Goal: Information Seeking & Learning: Learn about a topic

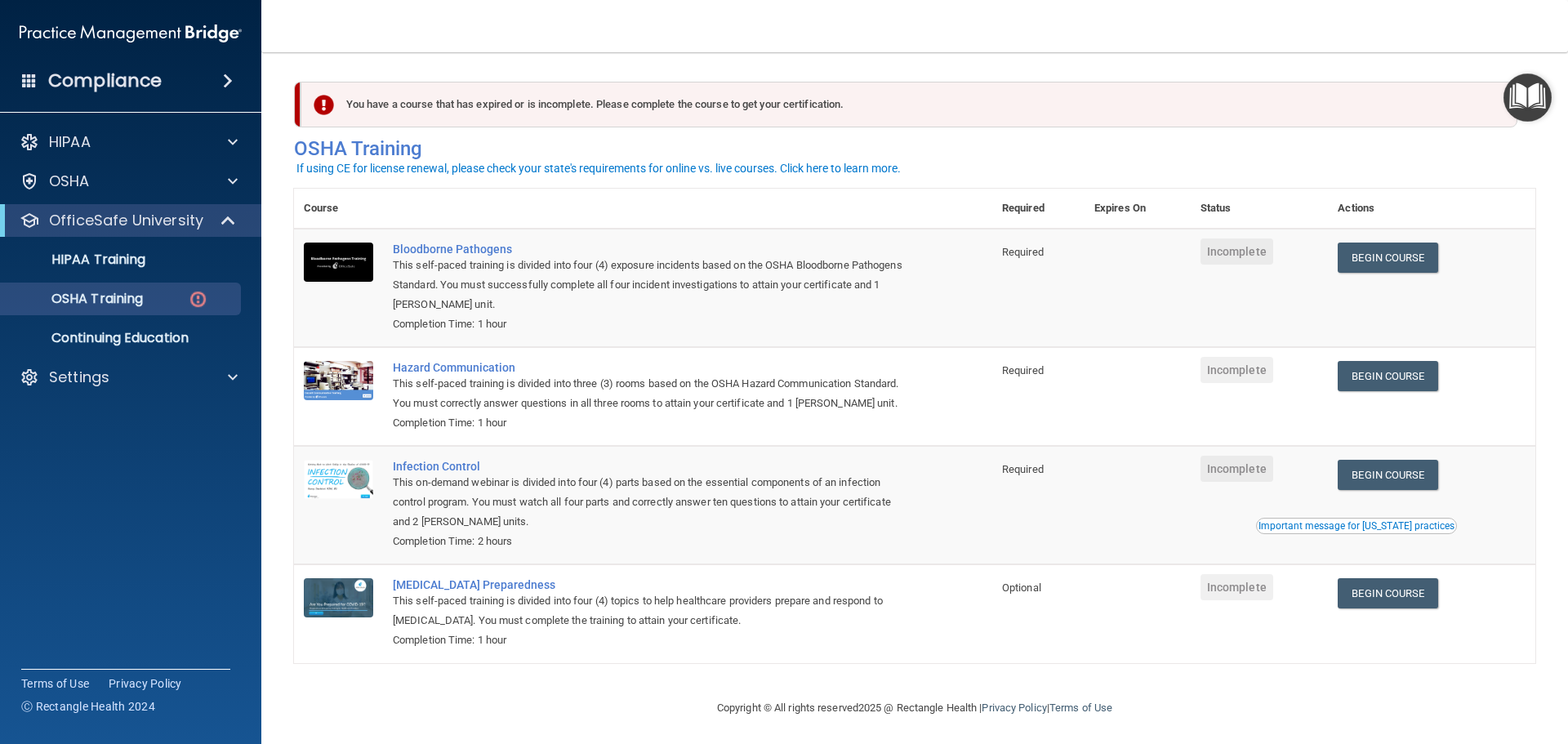
scroll to position [27, 0]
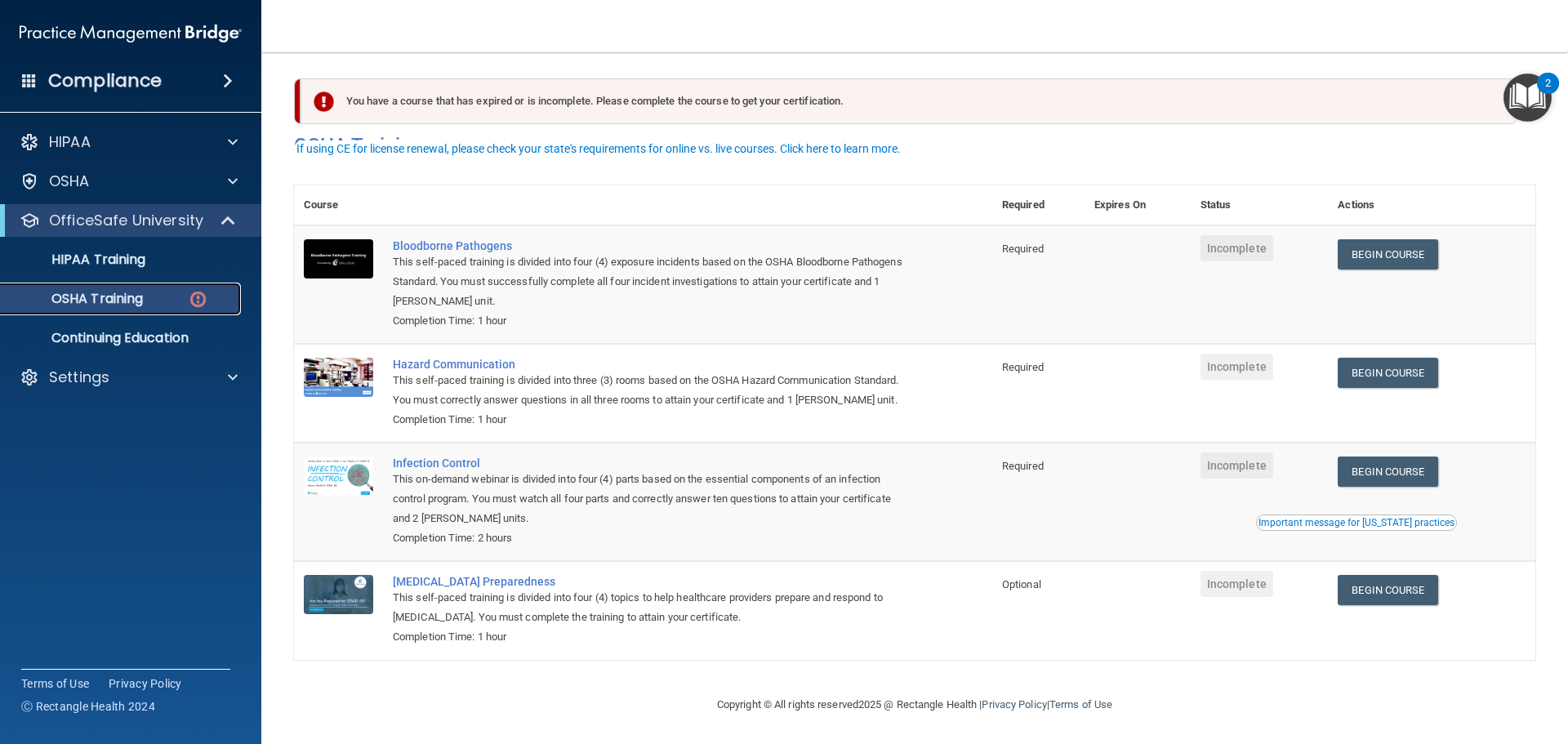
click at [160, 288] on link "OSHA Training" at bounding box center [112, 299] width 257 height 33
click at [1385, 225] on td "Begin Course Download Certificate" at bounding box center [1432, 284] width 207 height 118
click at [1381, 239] on link "Begin Course" at bounding box center [1387, 253] width 100 height 30
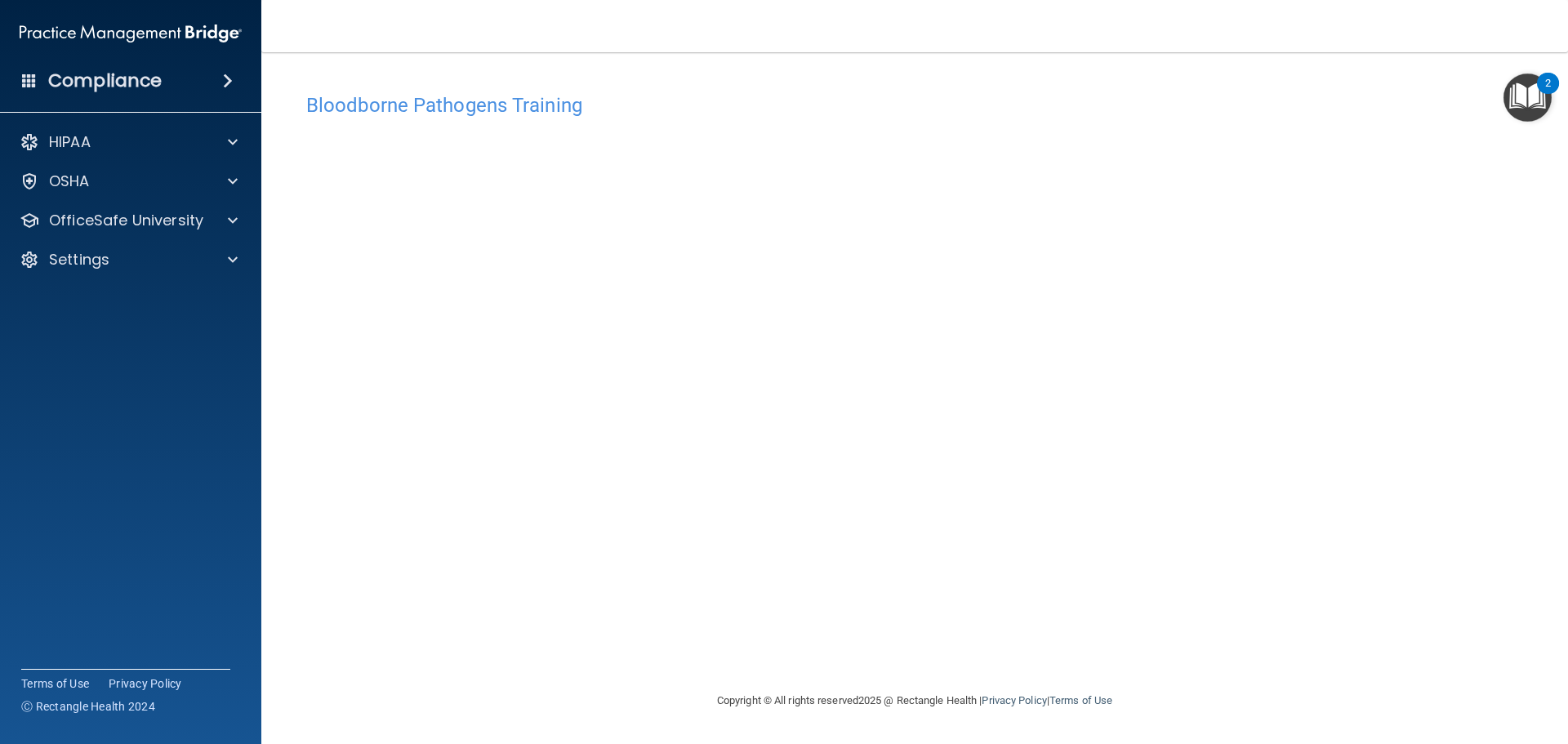
click at [678, 644] on div "Bloodborne Pathogens Training This course doesn’t expire until . Are you sure y…" at bounding box center [915, 388] width 1241 height 606
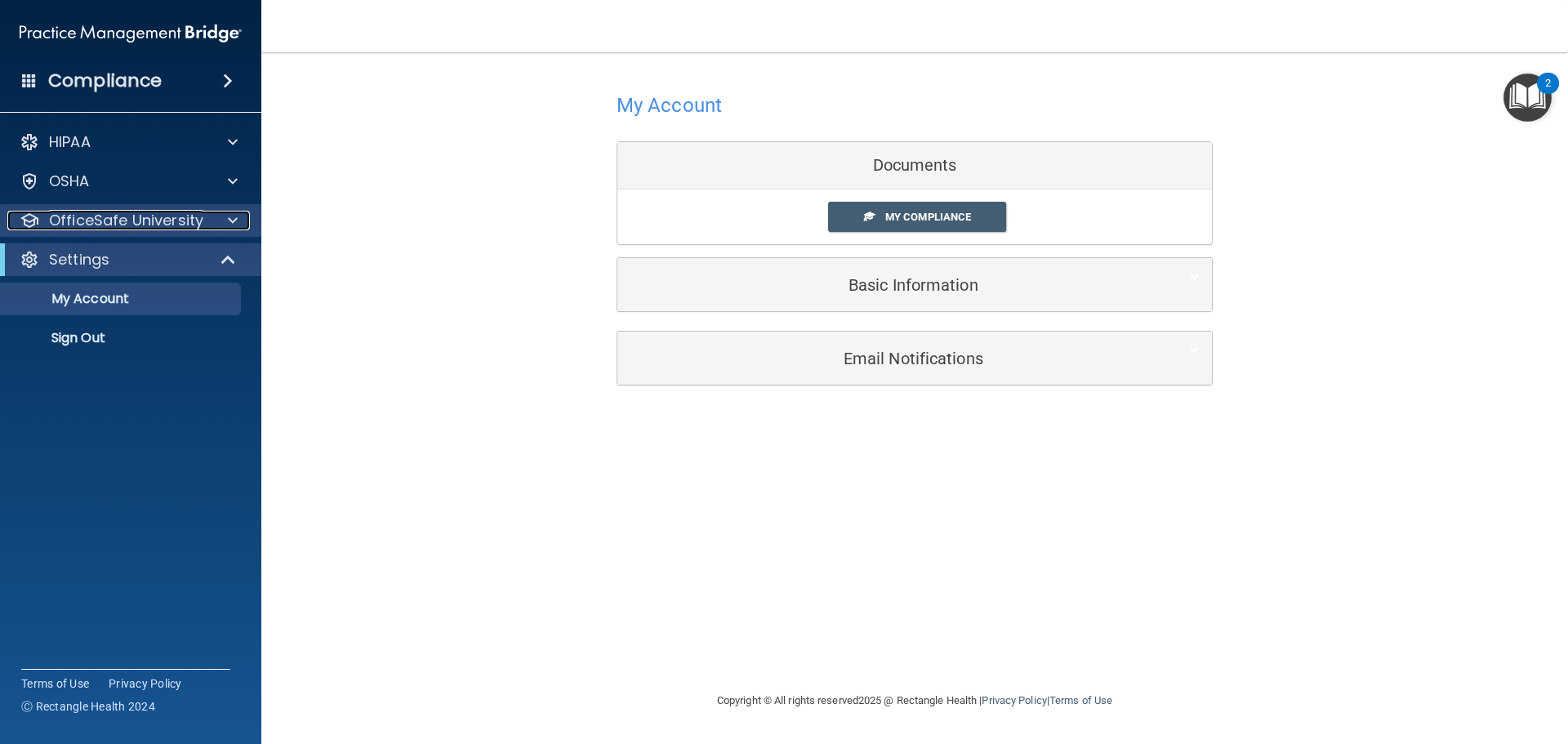
click at [185, 219] on p "OfficeSafe University" at bounding box center [126, 221] width 154 height 19
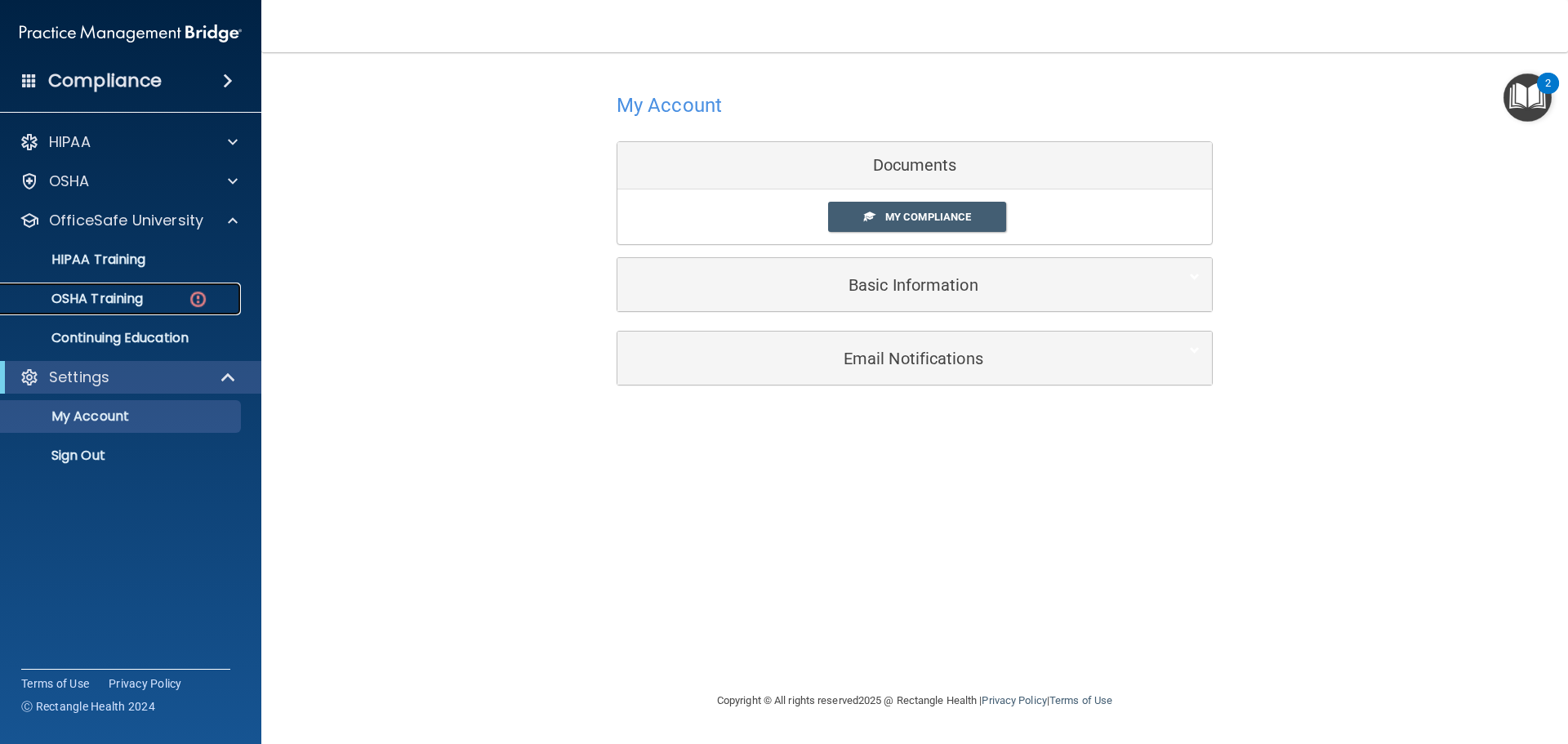
click at [145, 300] on div "OSHA Training" at bounding box center [122, 298] width 223 height 16
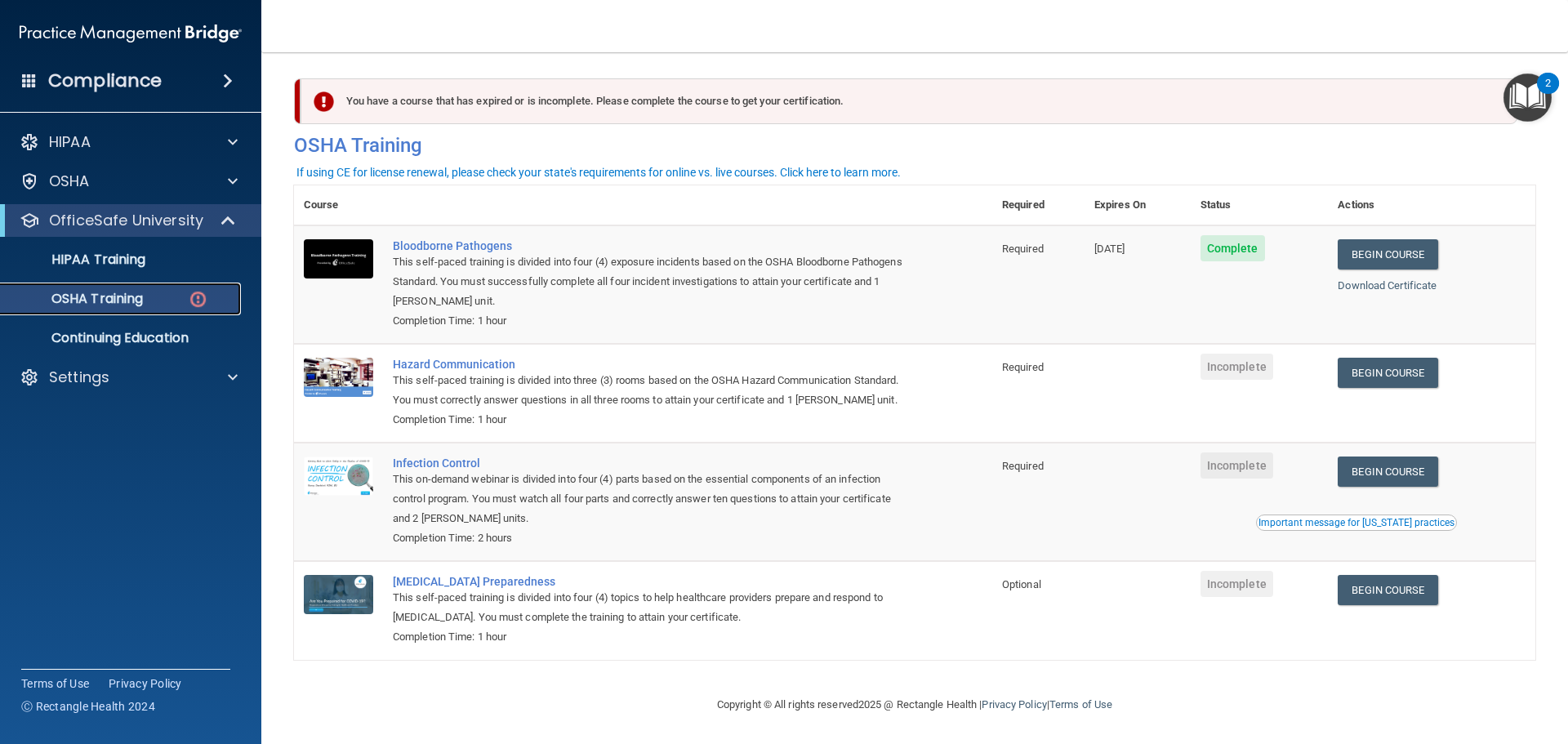
scroll to position [27, 0]
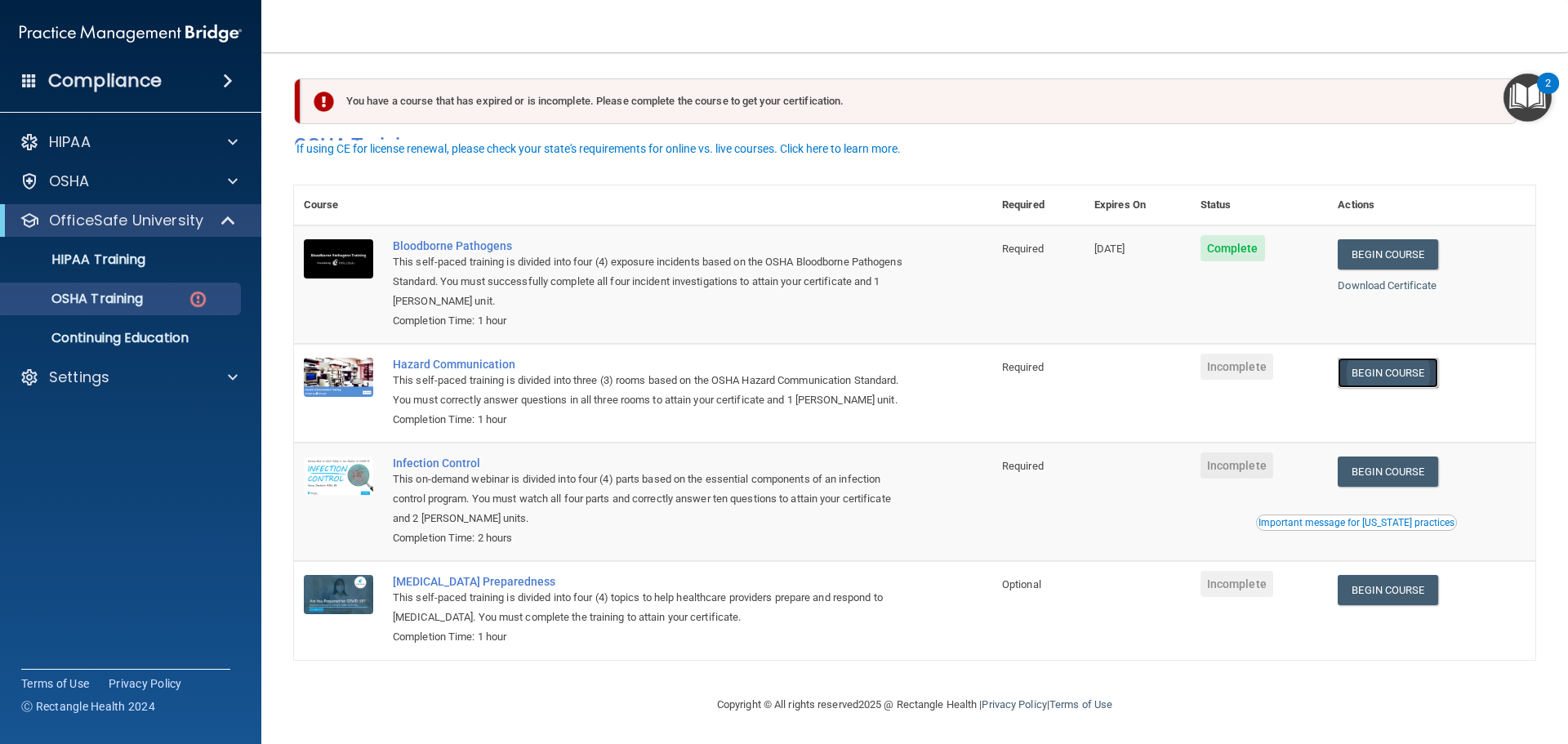
click at [1398, 362] on link "Begin Course" at bounding box center [1387, 372] width 100 height 30
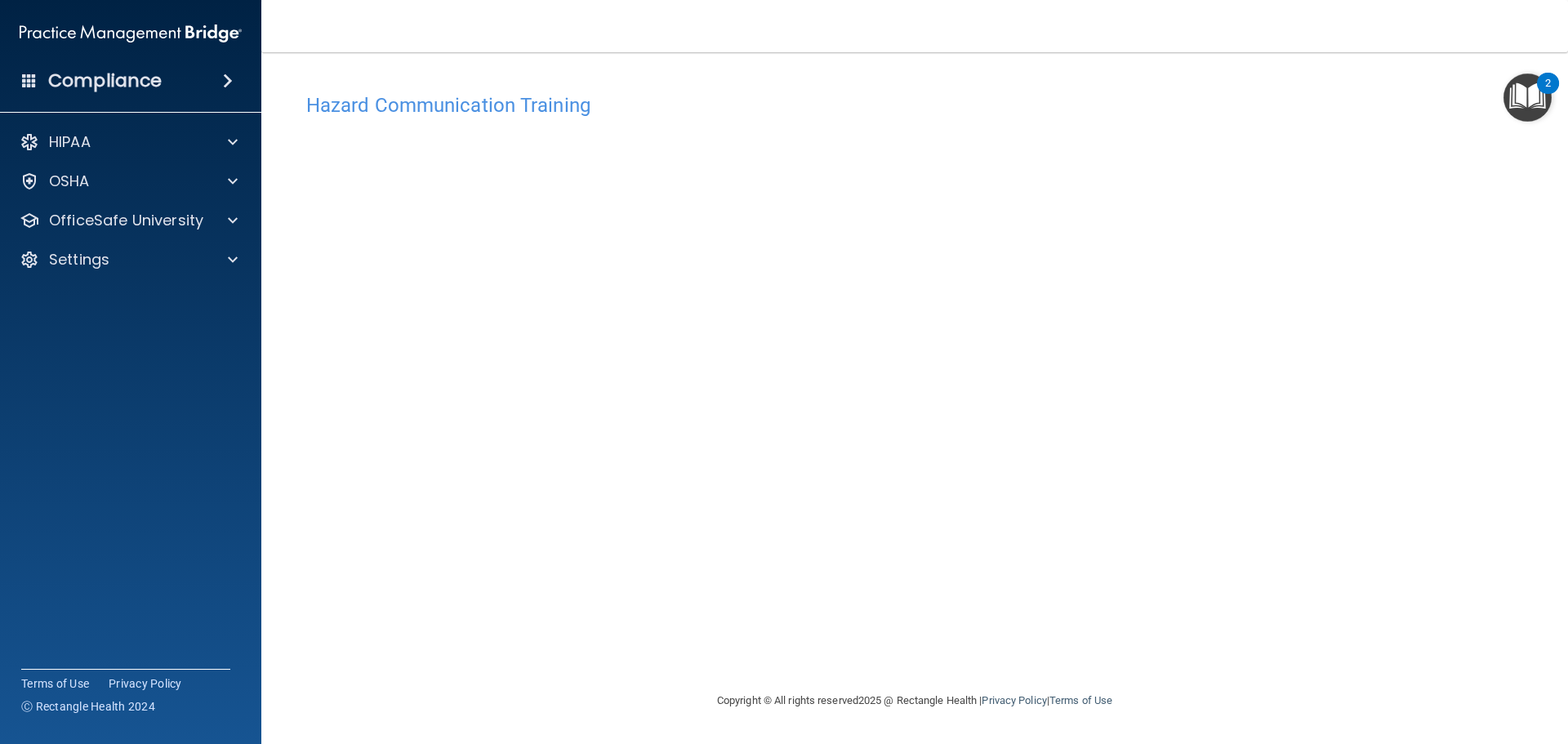
click at [446, 115] on h4 "Hazard Communication Training" at bounding box center [914, 105] width 1217 height 21
click at [201, 212] on p "OfficeSafe University" at bounding box center [126, 221] width 154 height 19
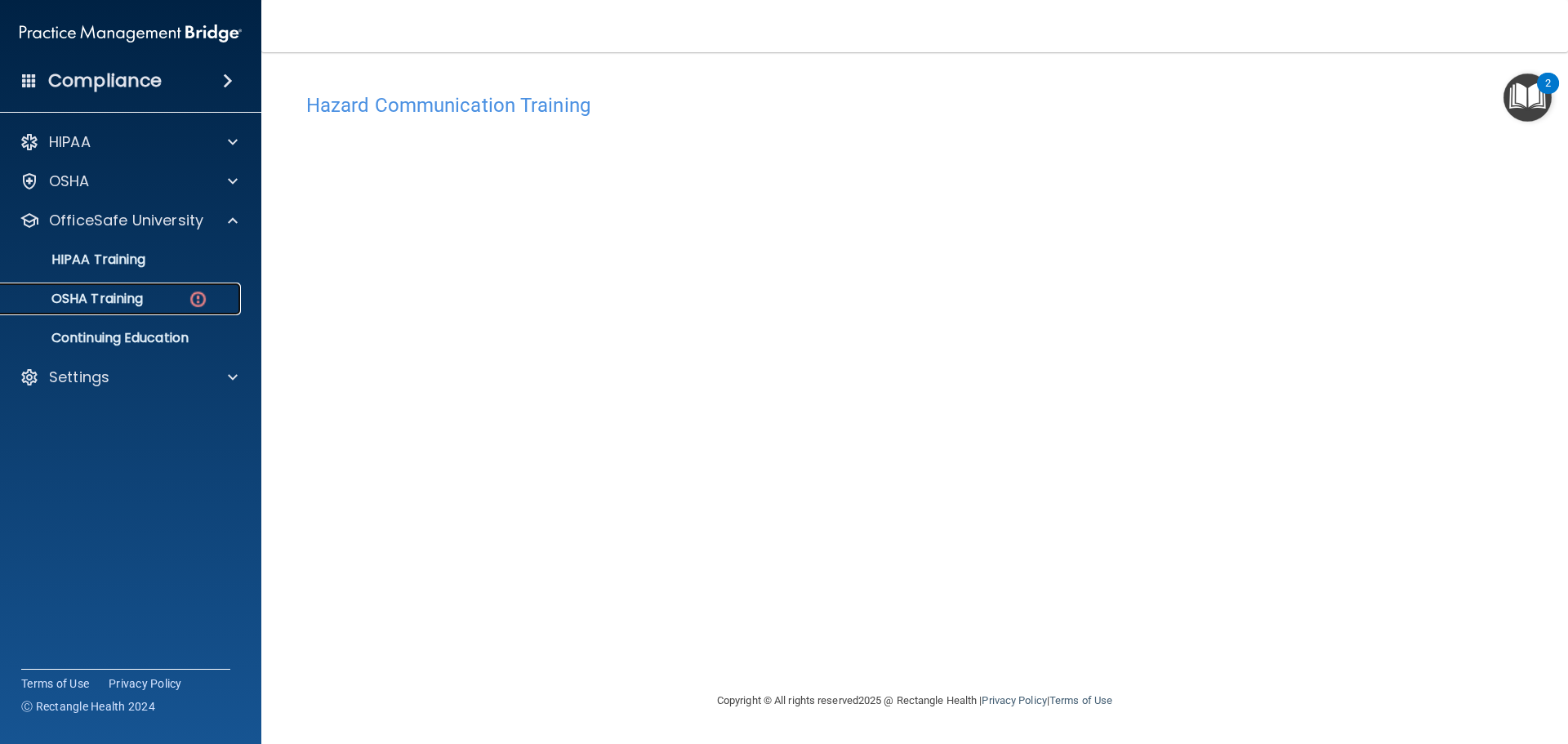
click at [160, 292] on div "OSHA Training" at bounding box center [122, 298] width 223 height 16
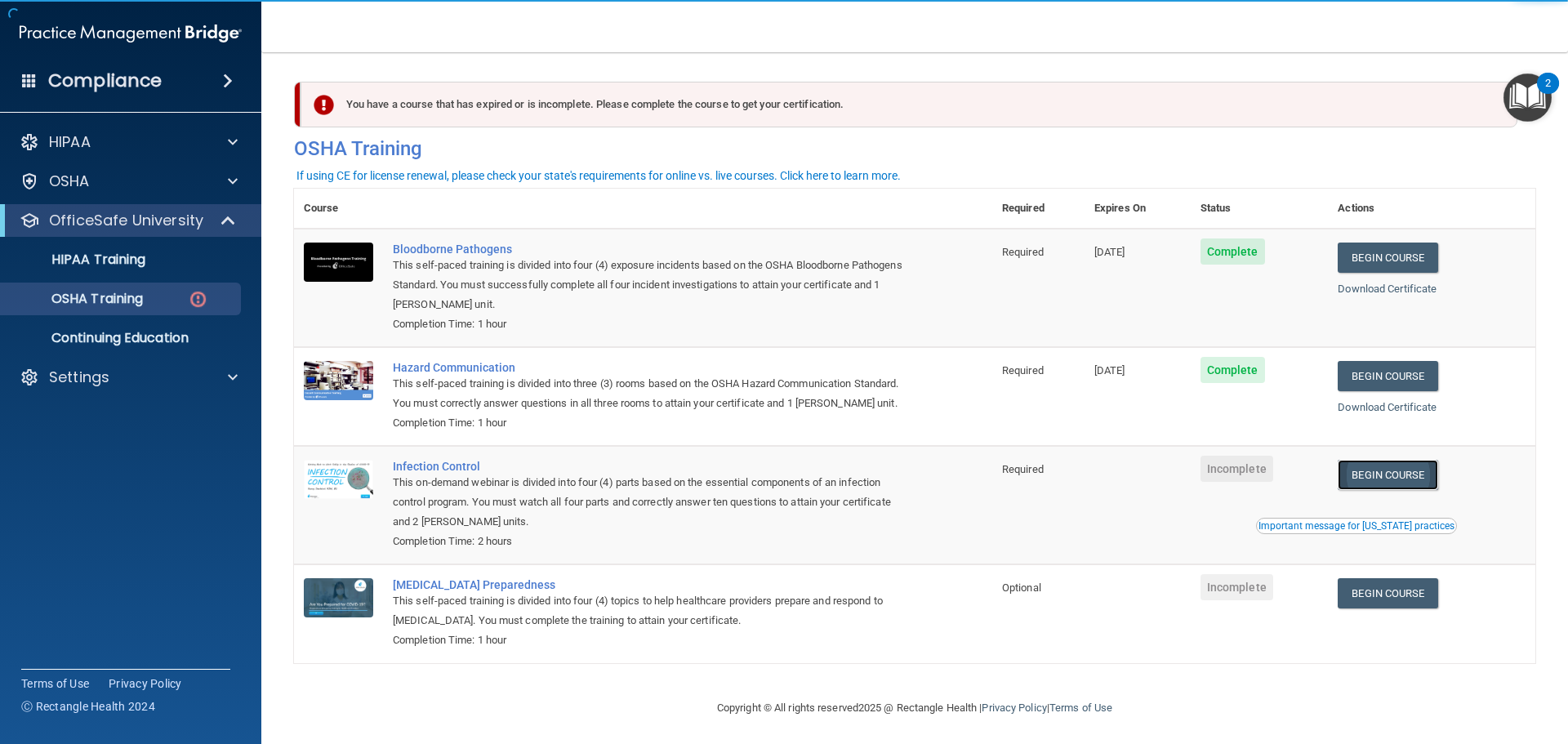
click at [1386, 490] on link "Begin Course" at bounding box center [1387, 474] width 100 height 30
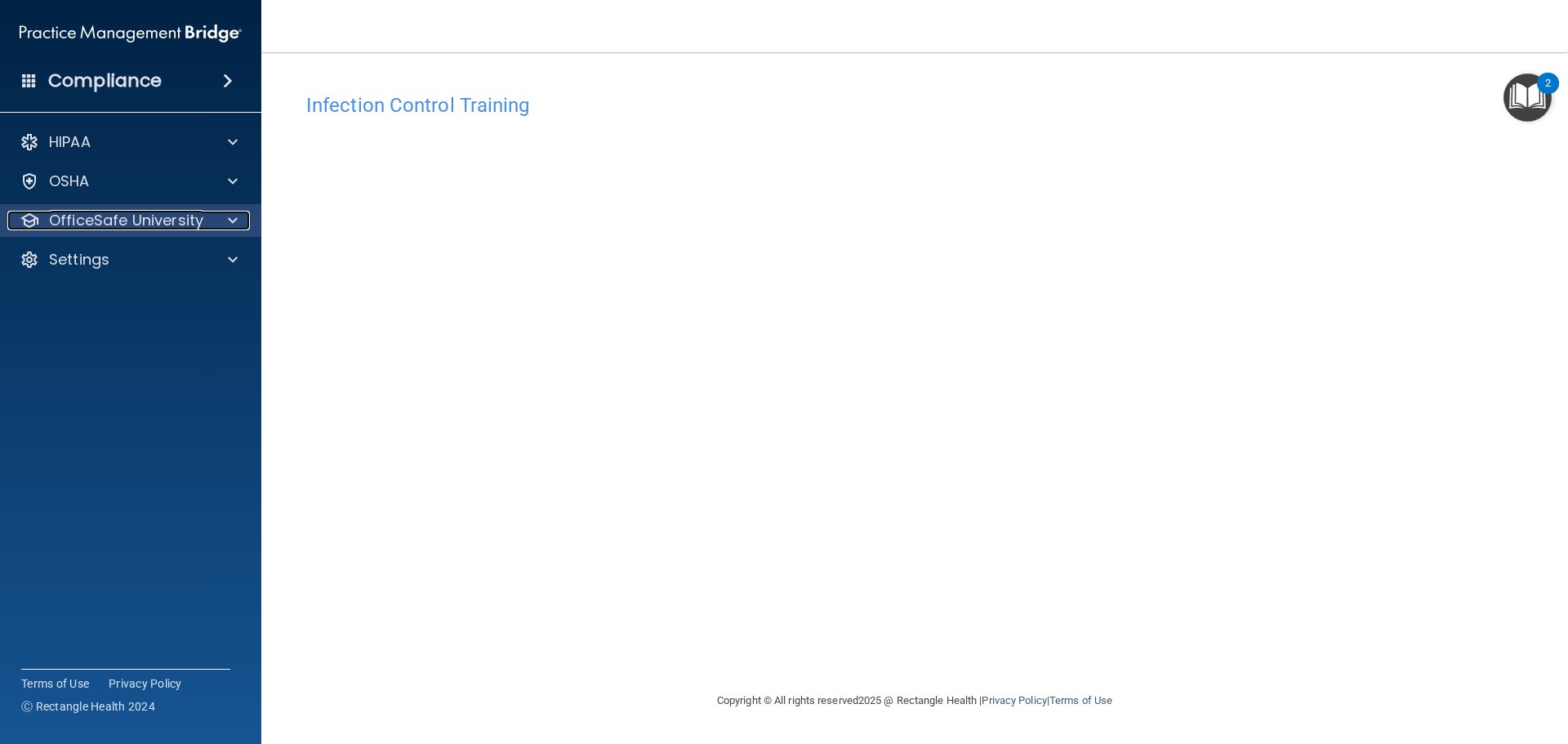
click at [199, 223] on p "OfficeSafe University" at bounding box center [126, 221] width 154 height 19
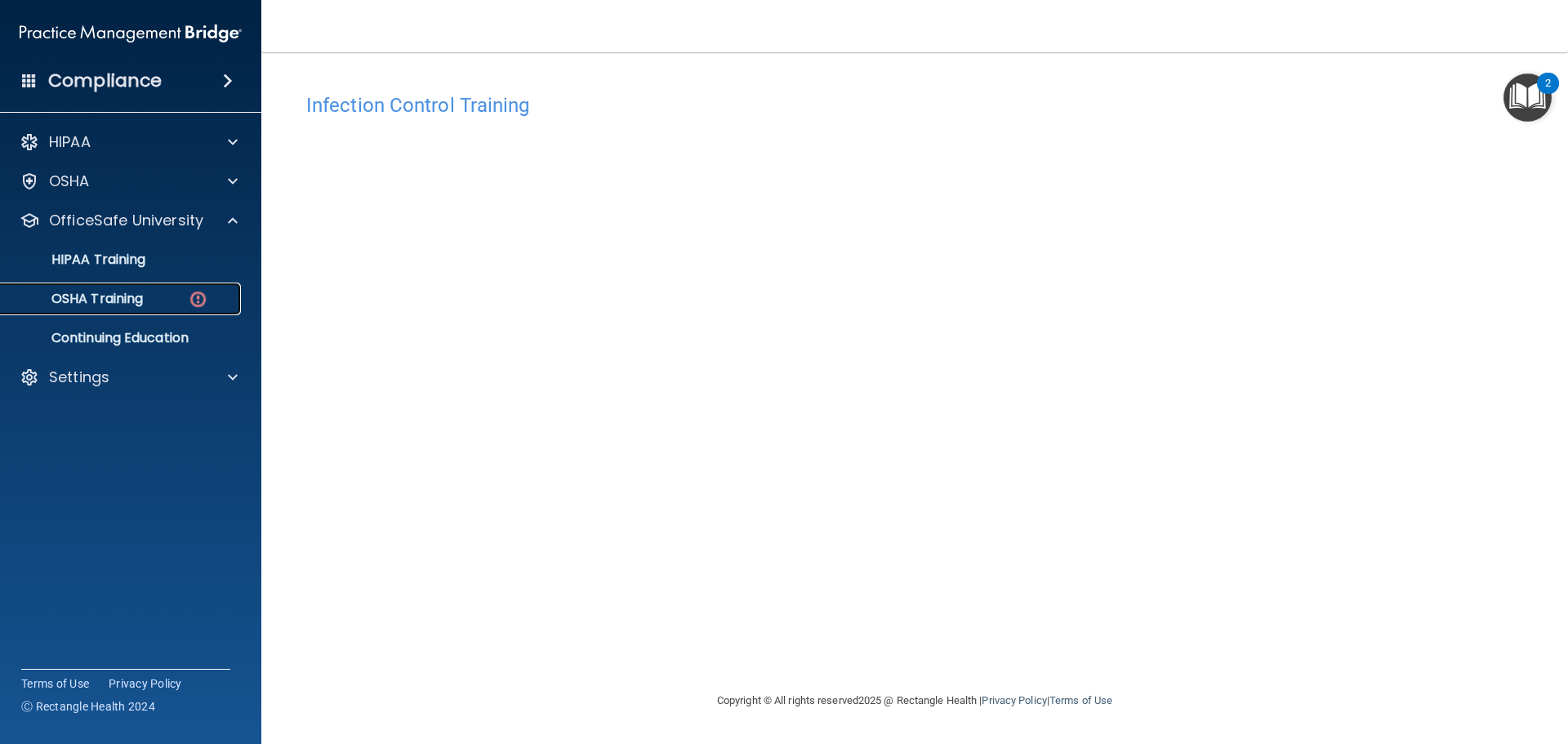
click at [161, 303] on div "OSHA Training" at bounding box center [122, 298] width 223 height 16
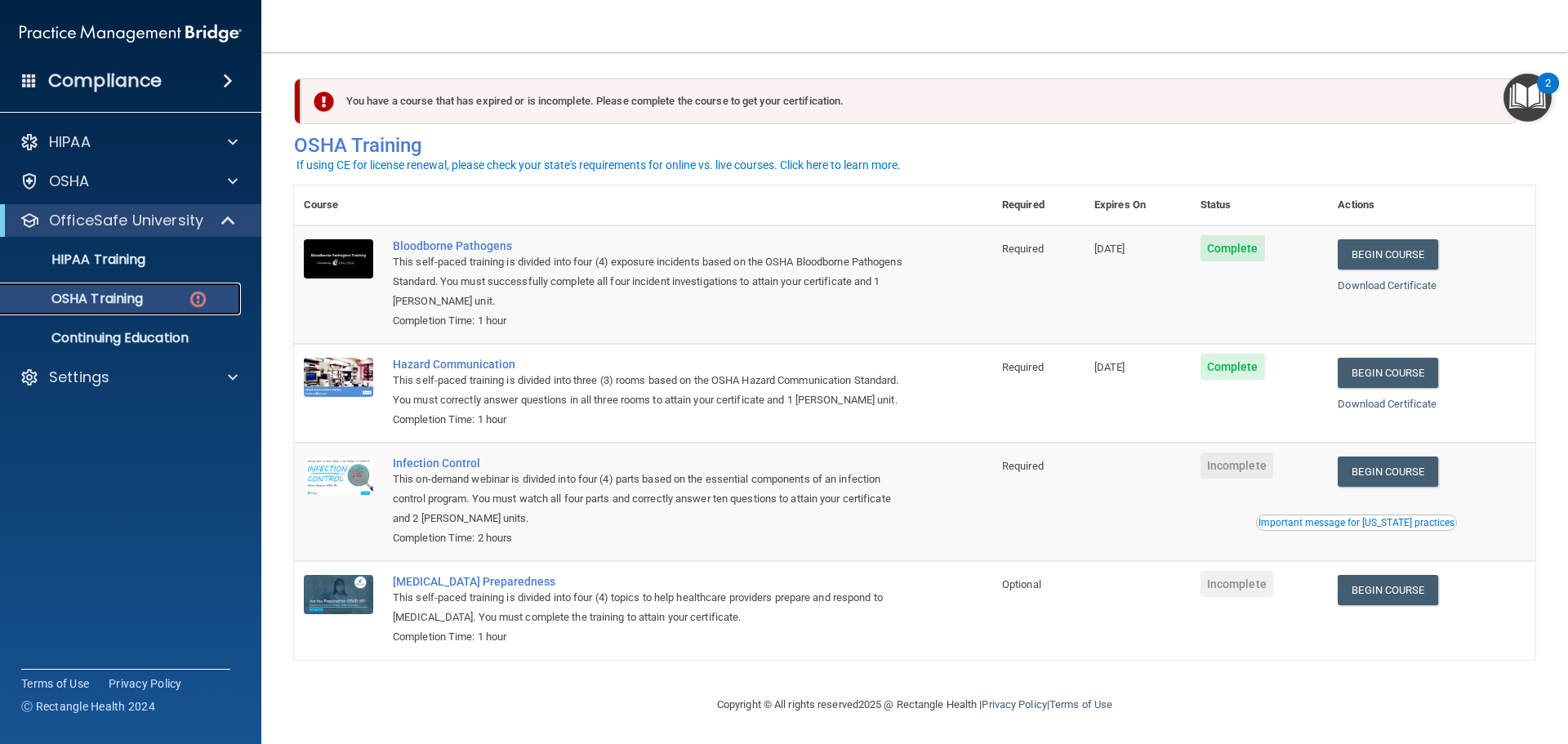
scroll to position [27, 0]
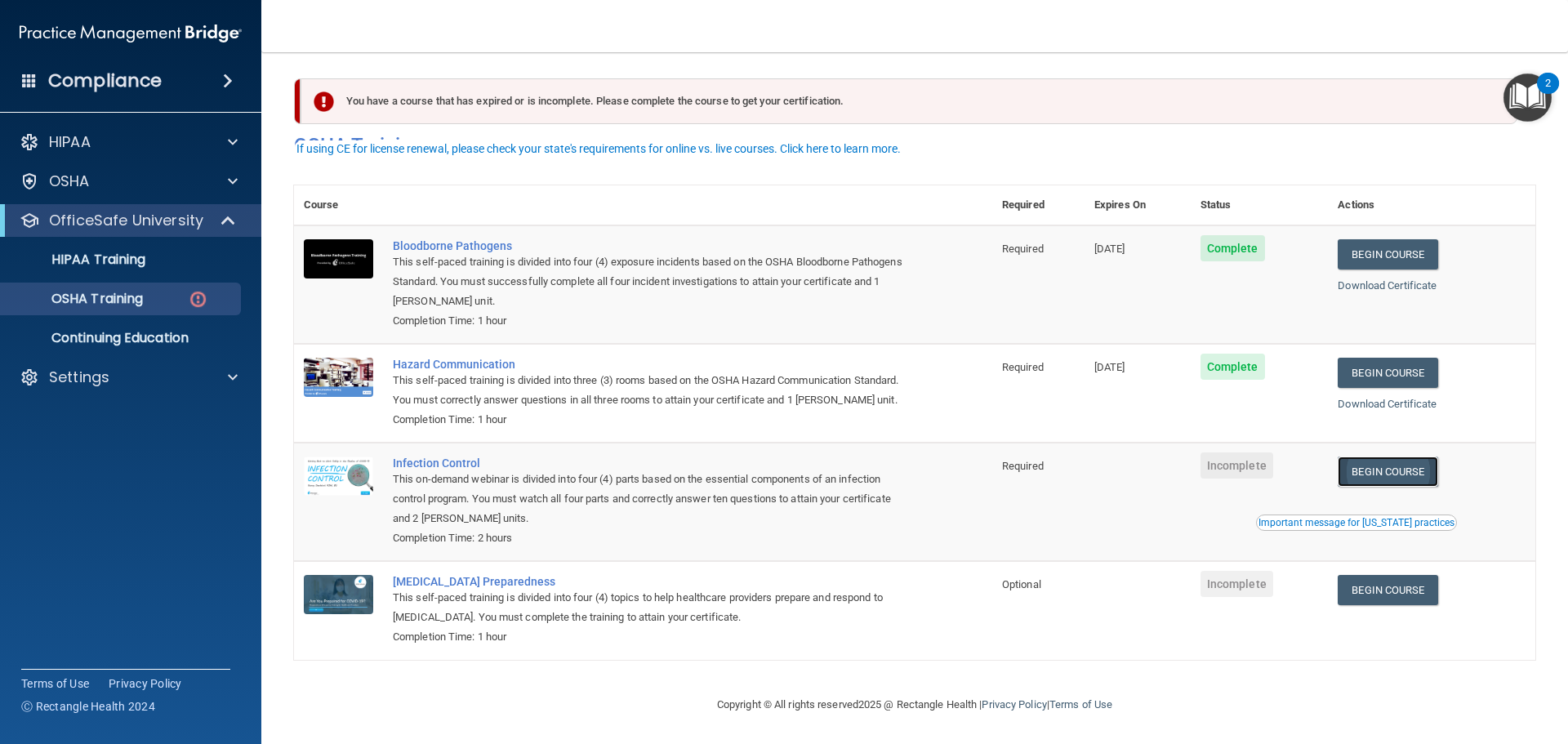
click at [1401, 469] on link "Begin Course" at bounding box center [1387, 471] width 100 height 30
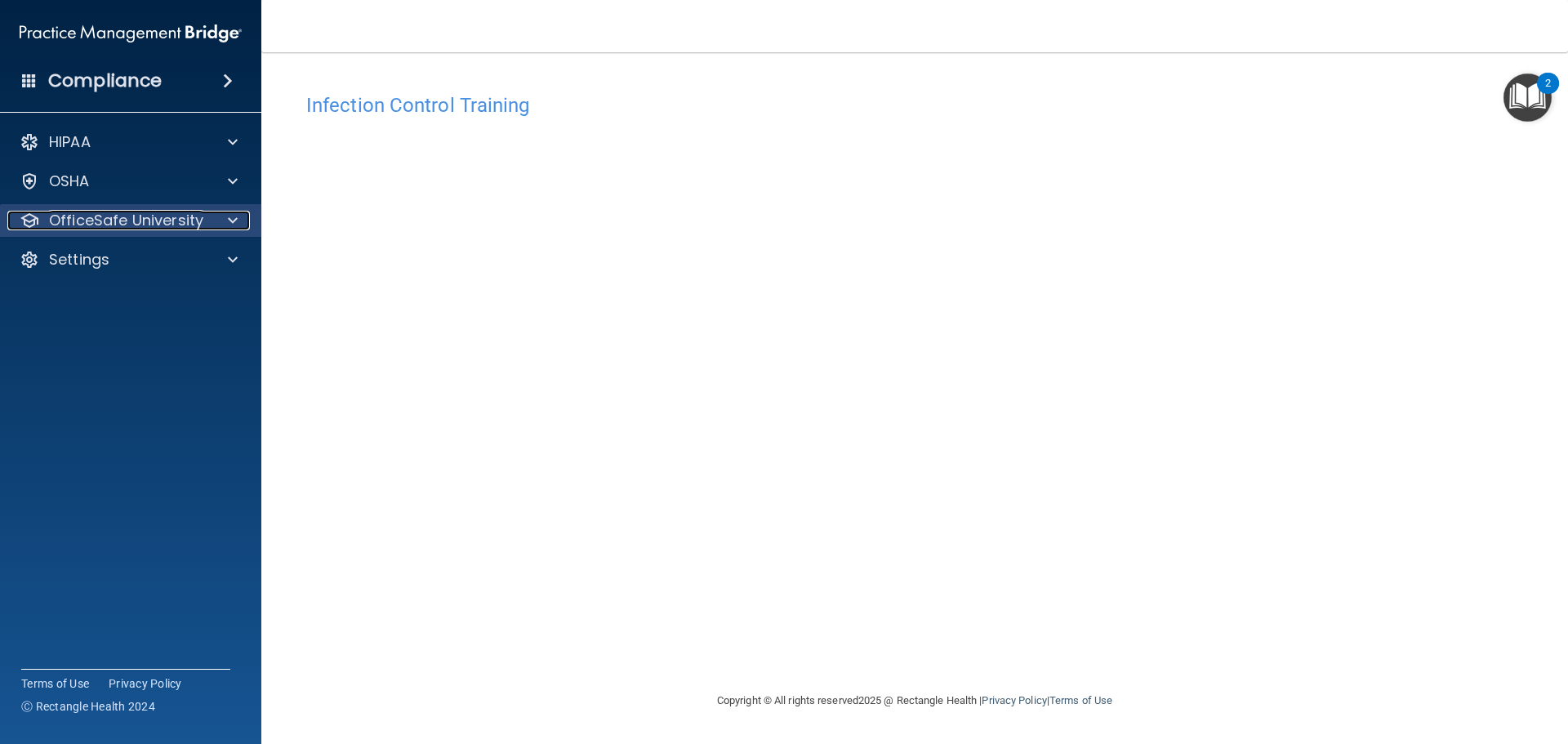
click at [223, 221] on div at bounding box center [230, 221] width 41 height 19
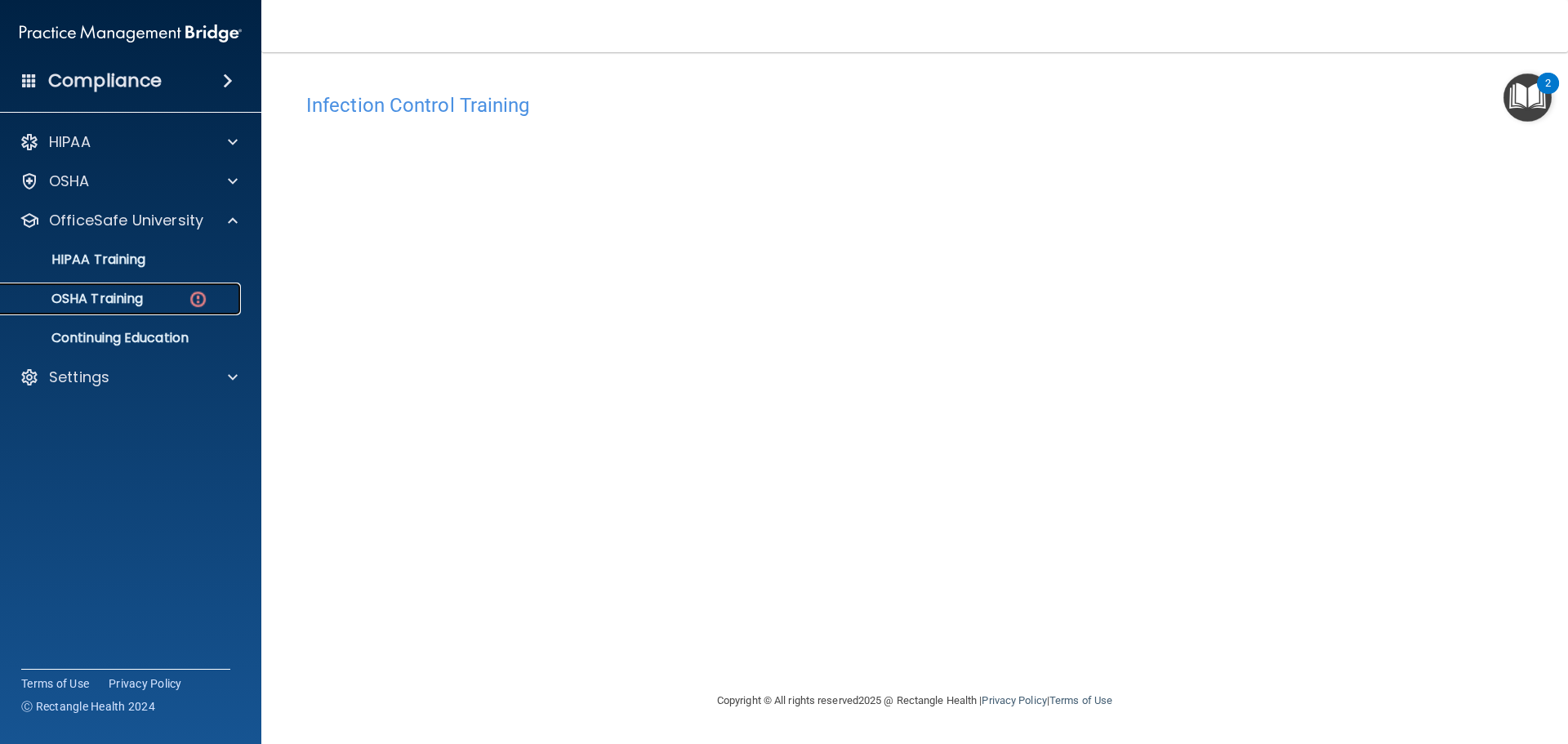
click at [138, 300] on p "OSHA Training" at bounding box center [76, 298] width 133 height 16
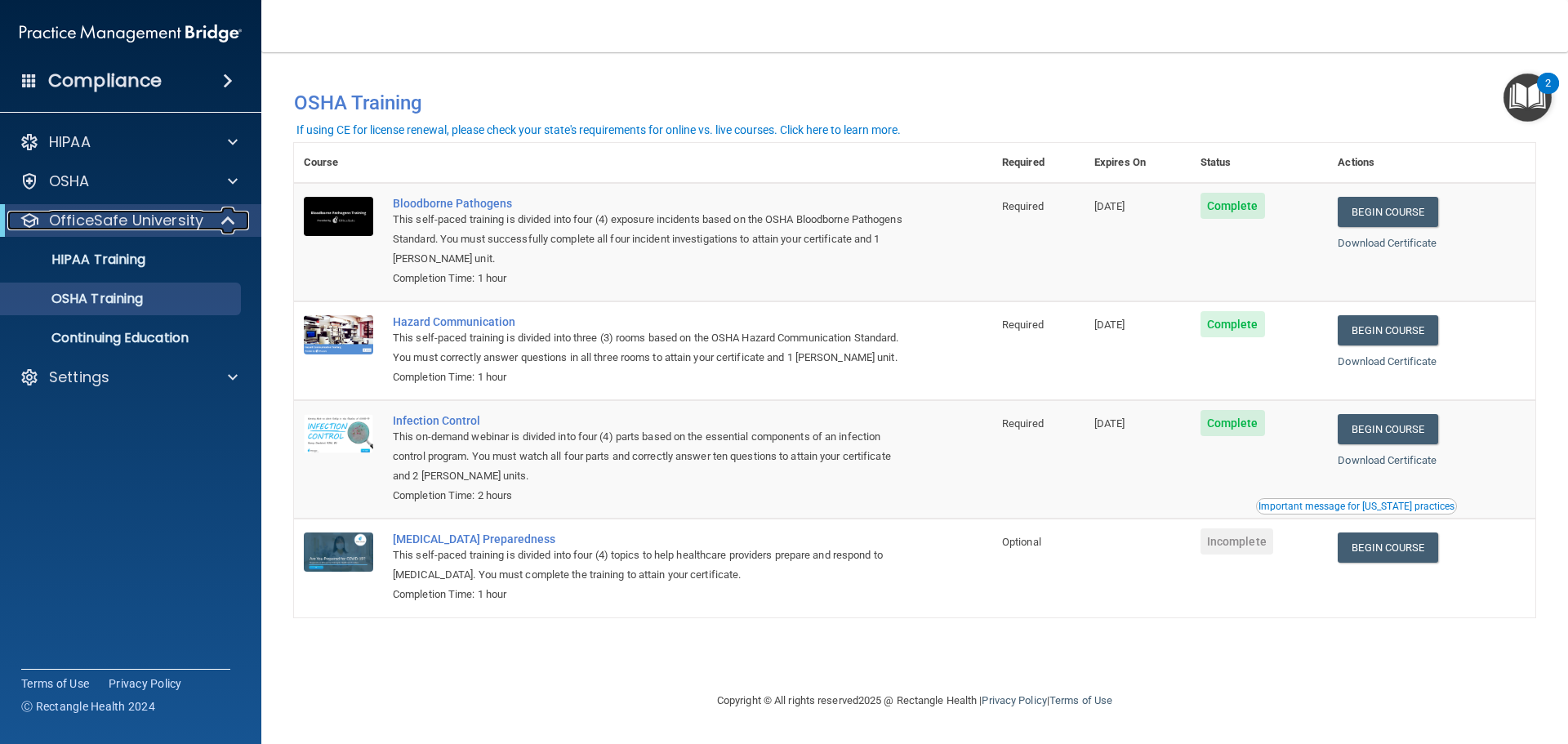
click at [217, 217] on div at bounding box center [228, 221] width 40 height 19
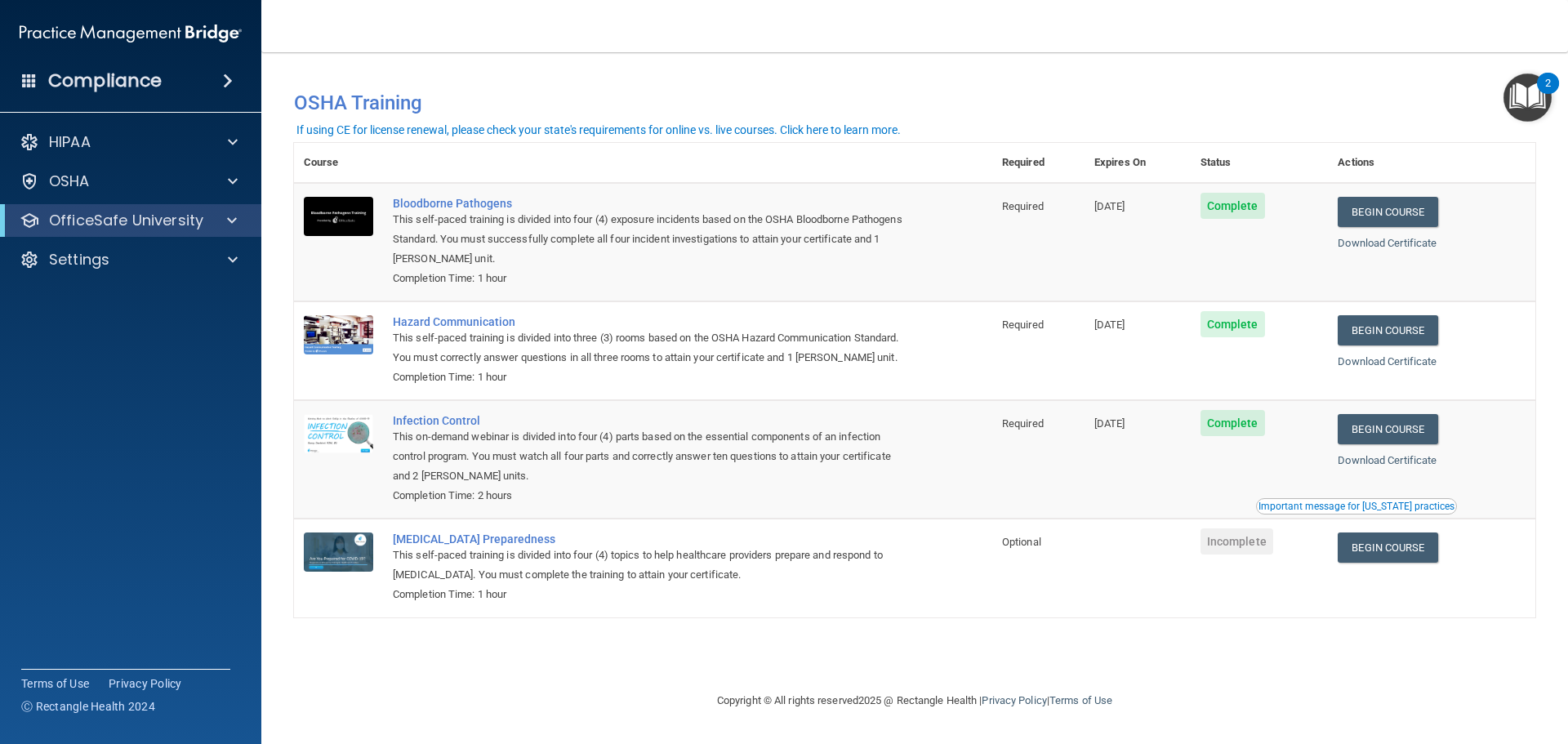
click at [1362, 511] on div "Important message for California practices" at bounding box center [1356, 506] width 196 height 10
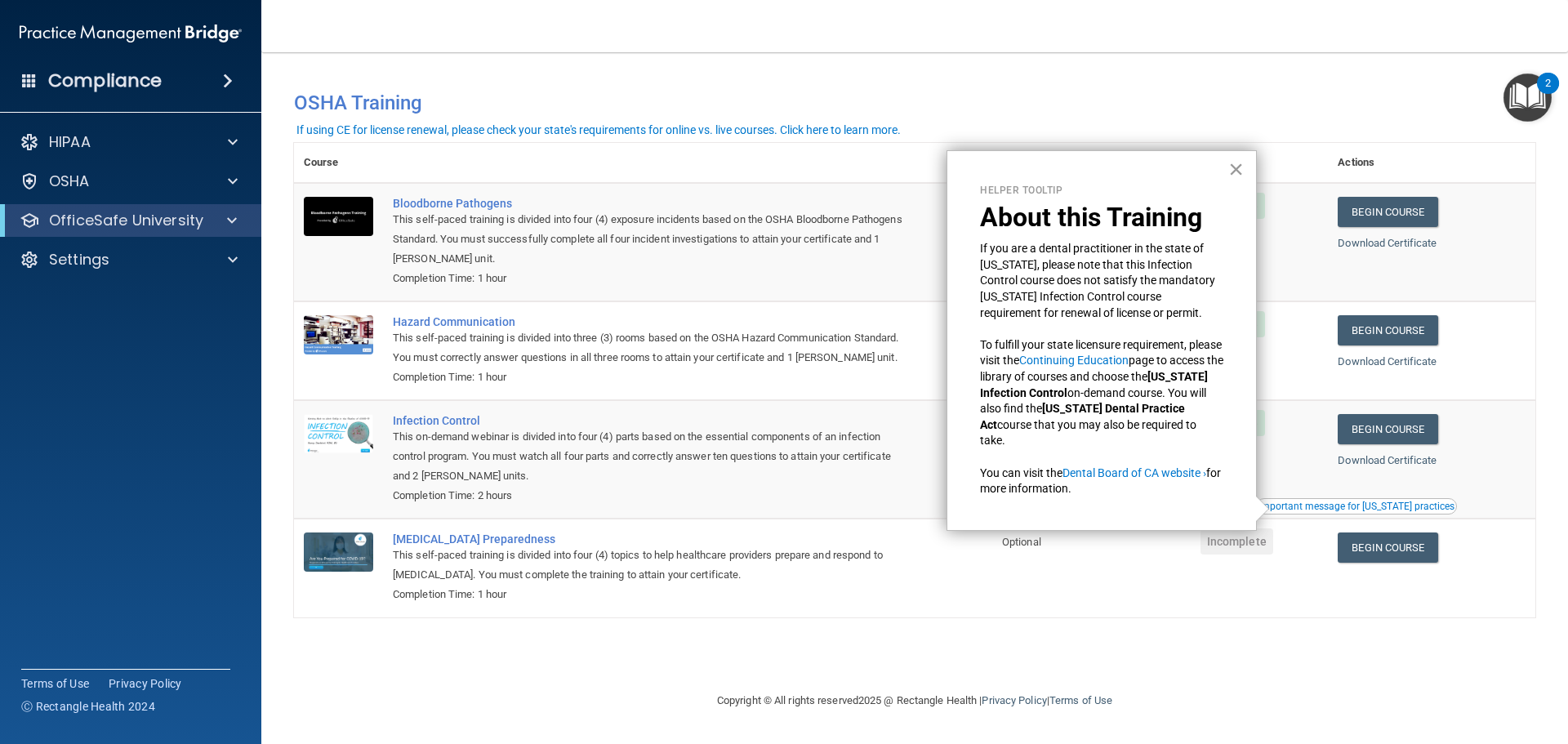
click at [1233, 174] on button "×" at bounding box center [1236, 168] width 15 height 26
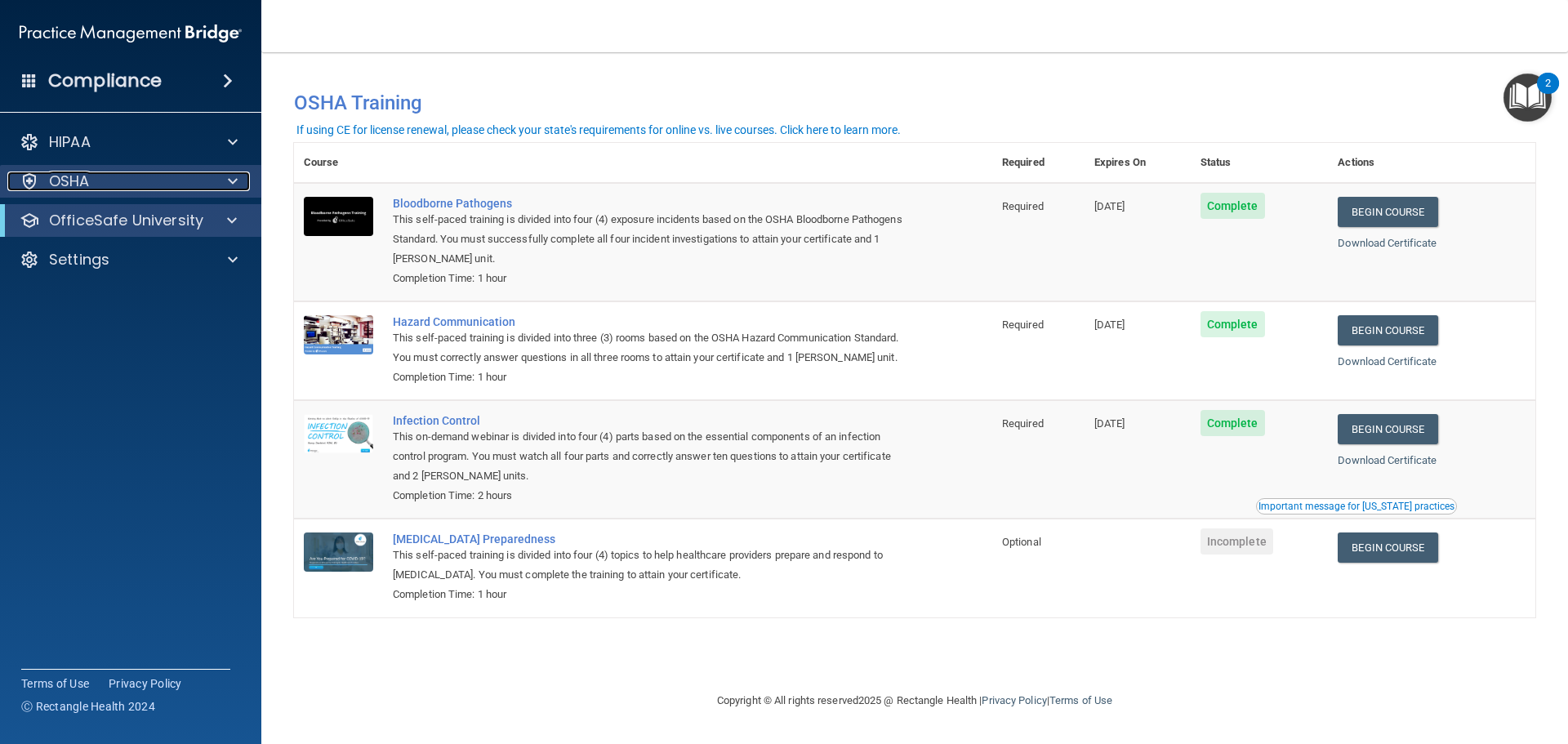
click at [118, 184] on div "OSHA" at bounding box center [108, 181] width 202 height 19
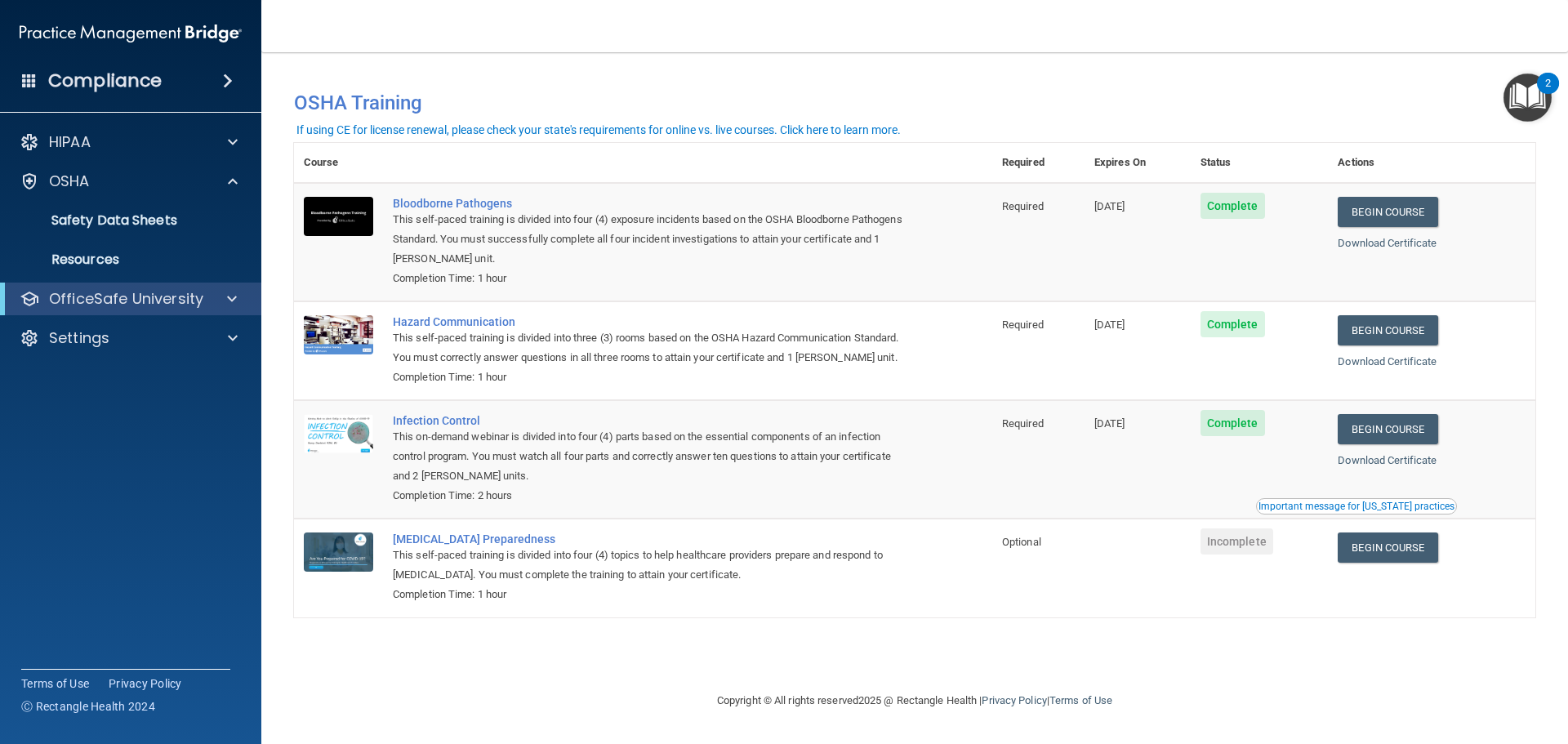
click at [161, 311] on div "OfficeSafe University" at bounding box center [131, 299] width 261 height 33
click at [237, 298] on div at bounding box center [228, 299] width 40 height 19
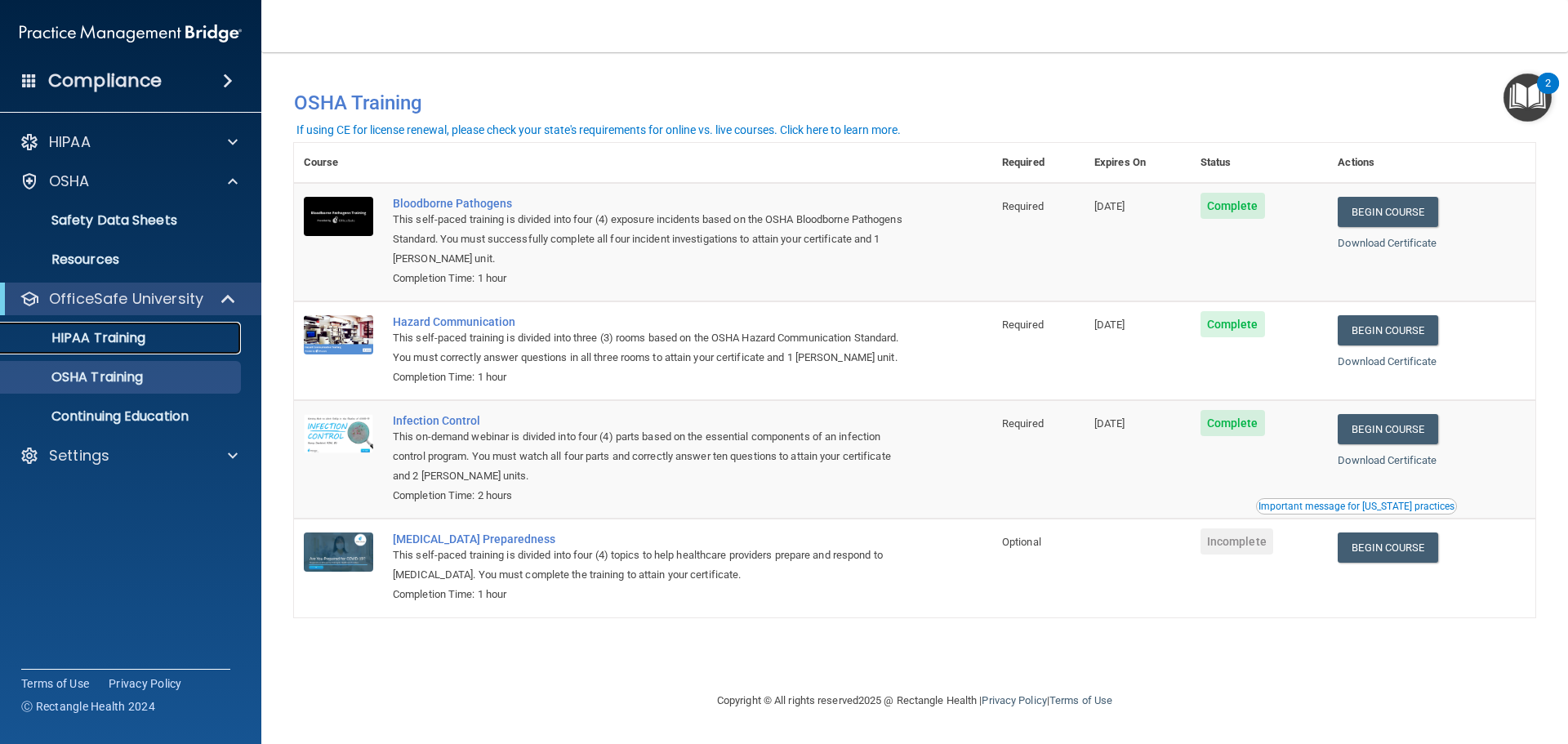
click at [142, 342] on p "HIPAA Training" at bounding box center [77, 338] width 135 height 16
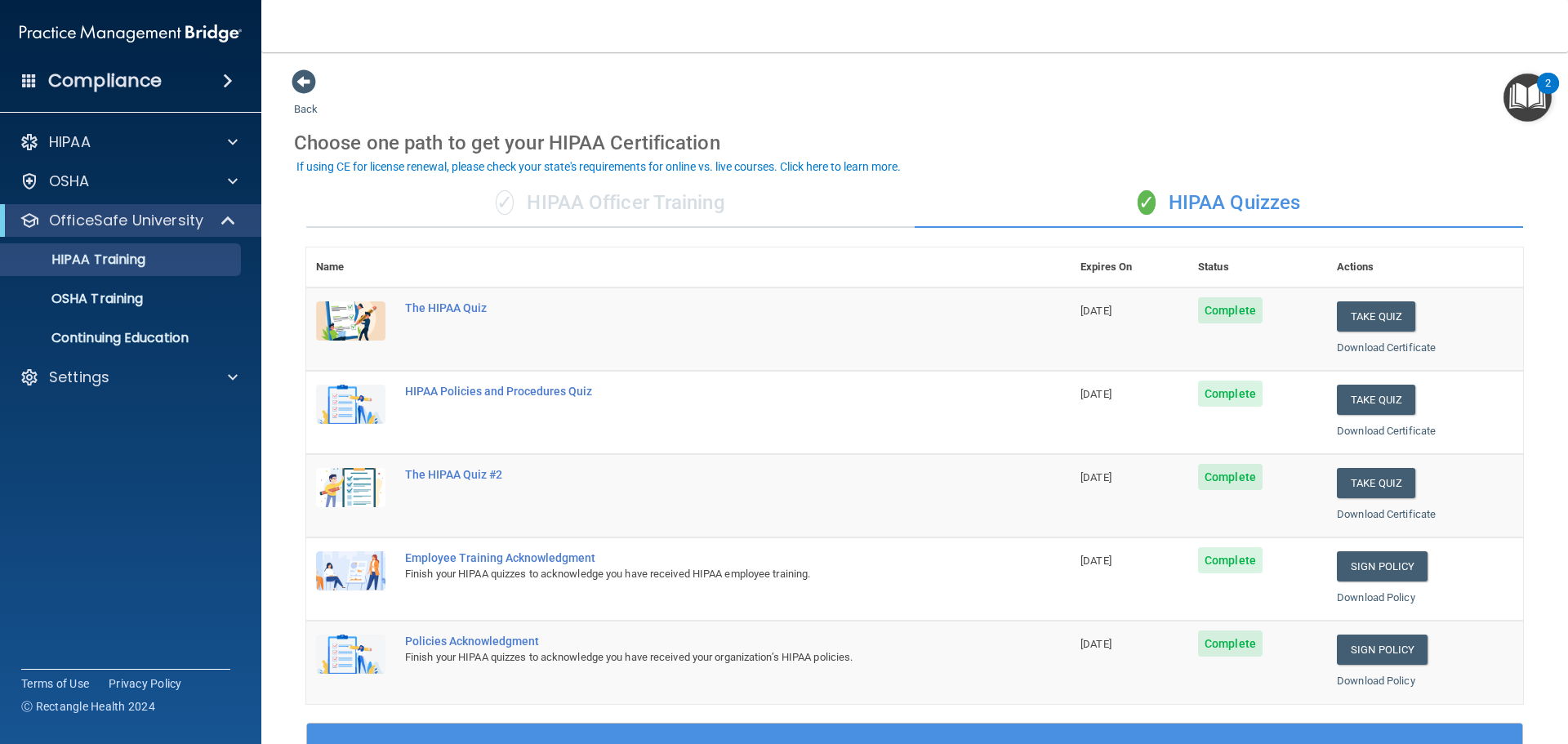
click at [650, 207] on div "✓ HIPAA Officer Training" at bounding box center [610, 203] width 609 height 49
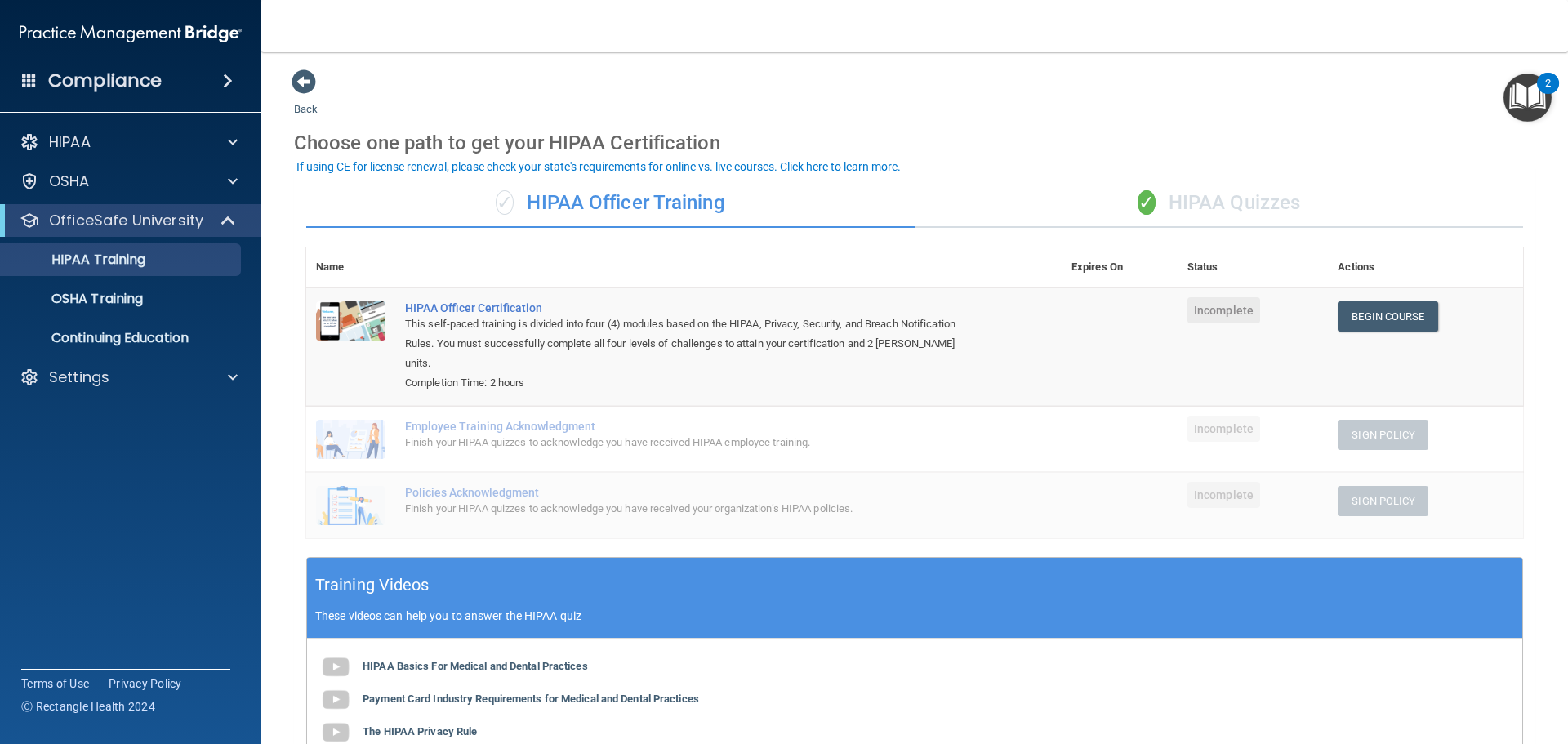
click at [1153, 206] on div "✓ HIPAA Quizzes" at bounding box center [1219, 203] width 609 height 49
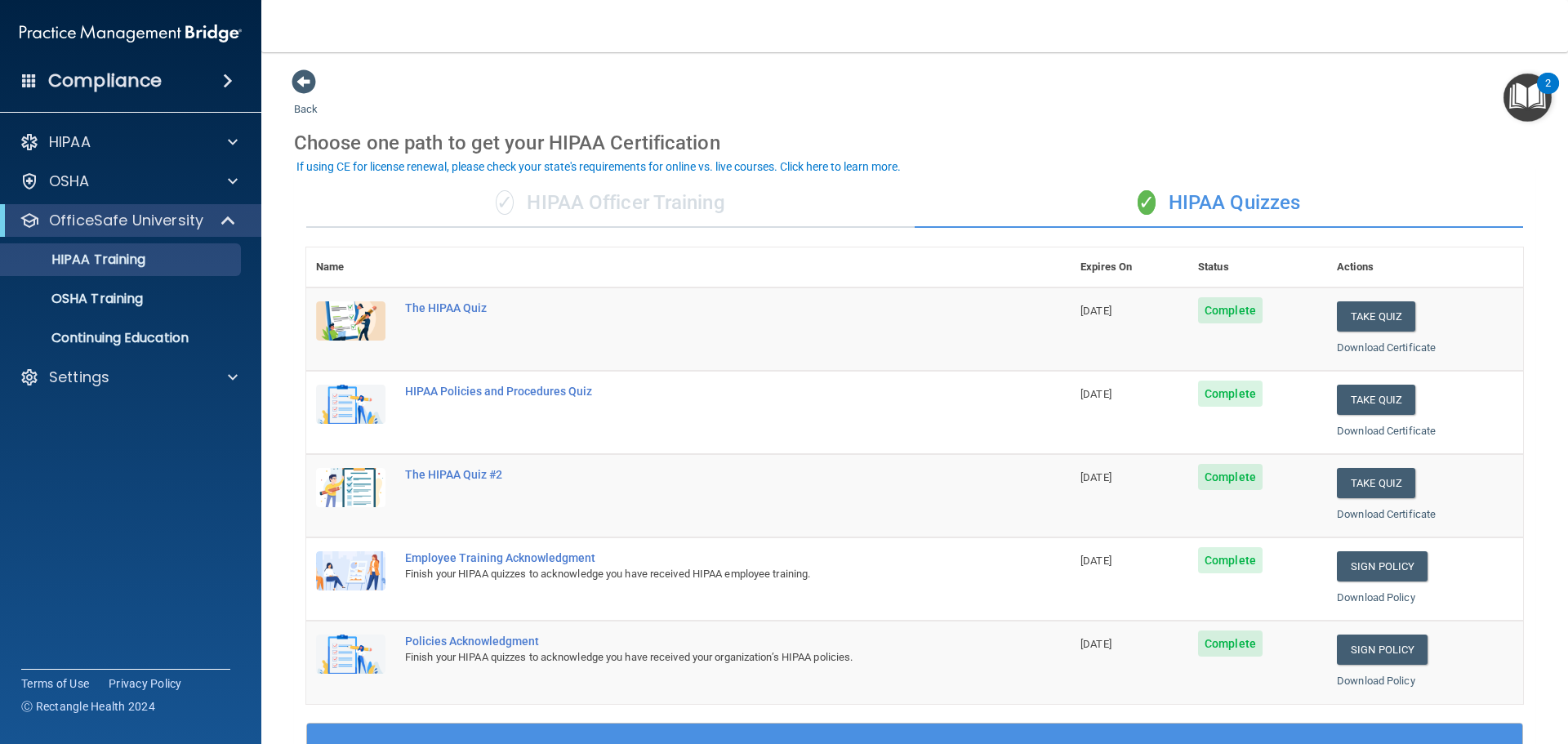
click at [692, 195] on div "✓ HIPAA Officer Training" at bounding box center [610, 203] width 609 height 49
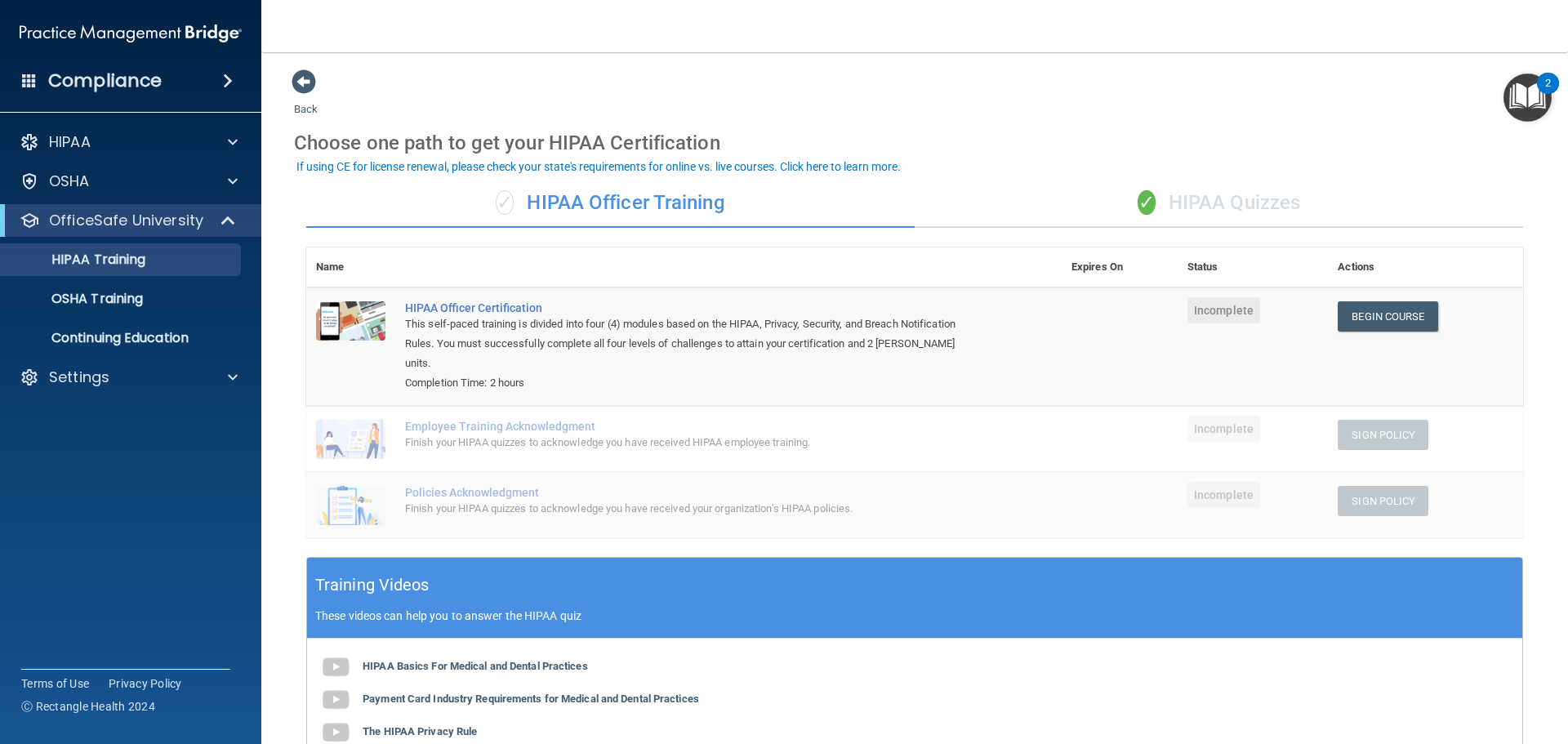
click at [1261, 195] on div "✓ HIPAA Quizzes" at bounding box center [1219, 203] width 609 height 49
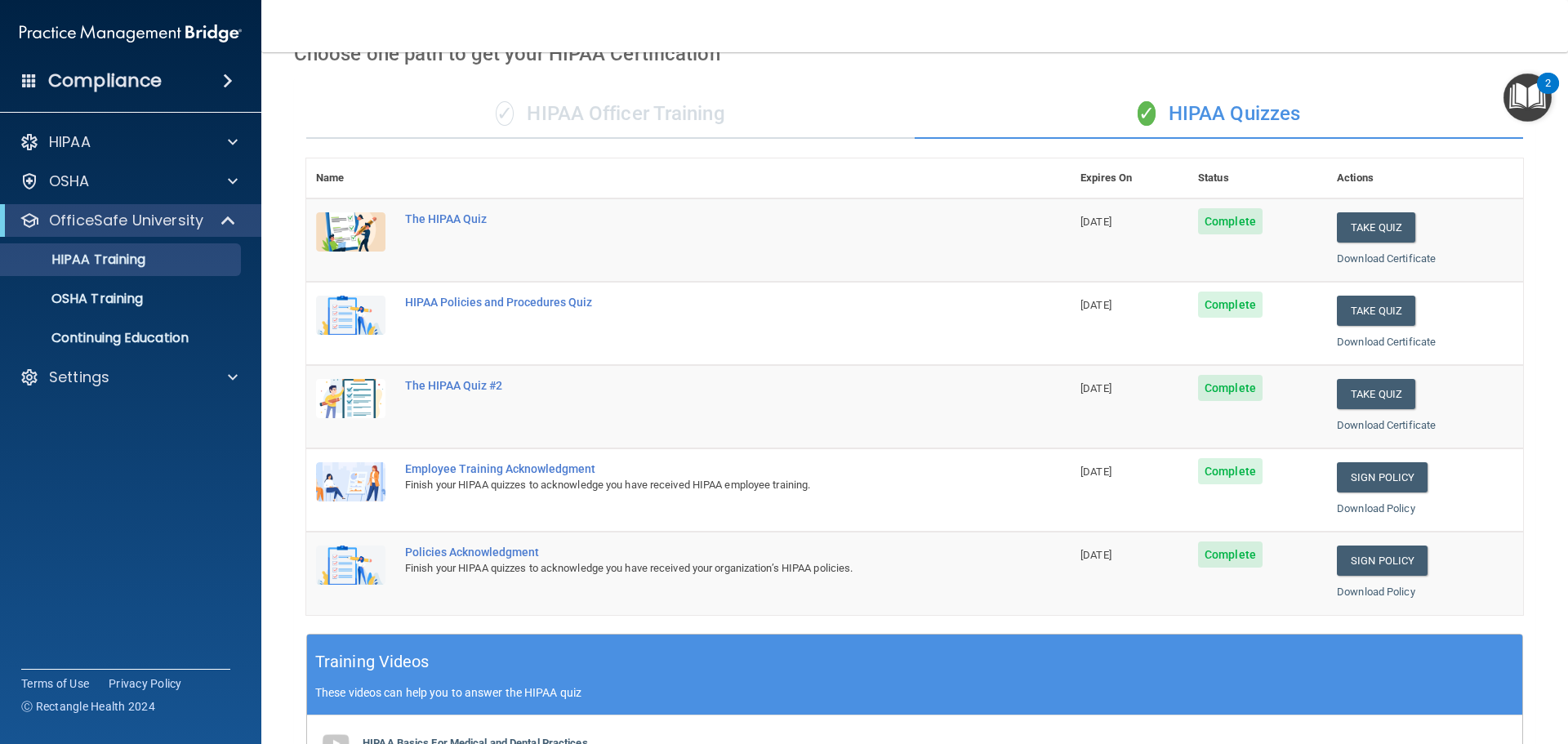
scroll to position [77, 0]
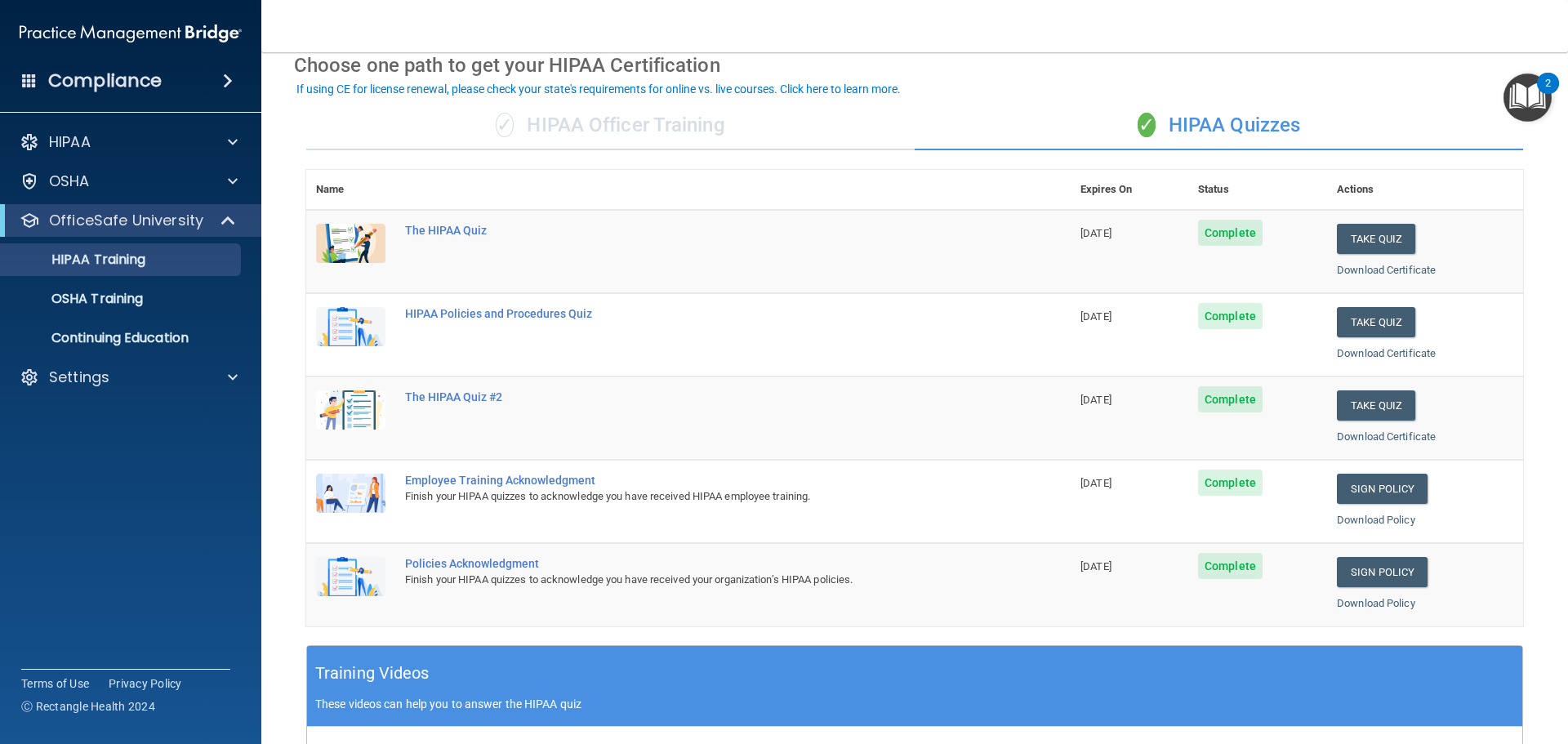
click at [669, 116] on div "✓ HIPAA Officer Training" at bounding box center [610, 126] width 609 height 49
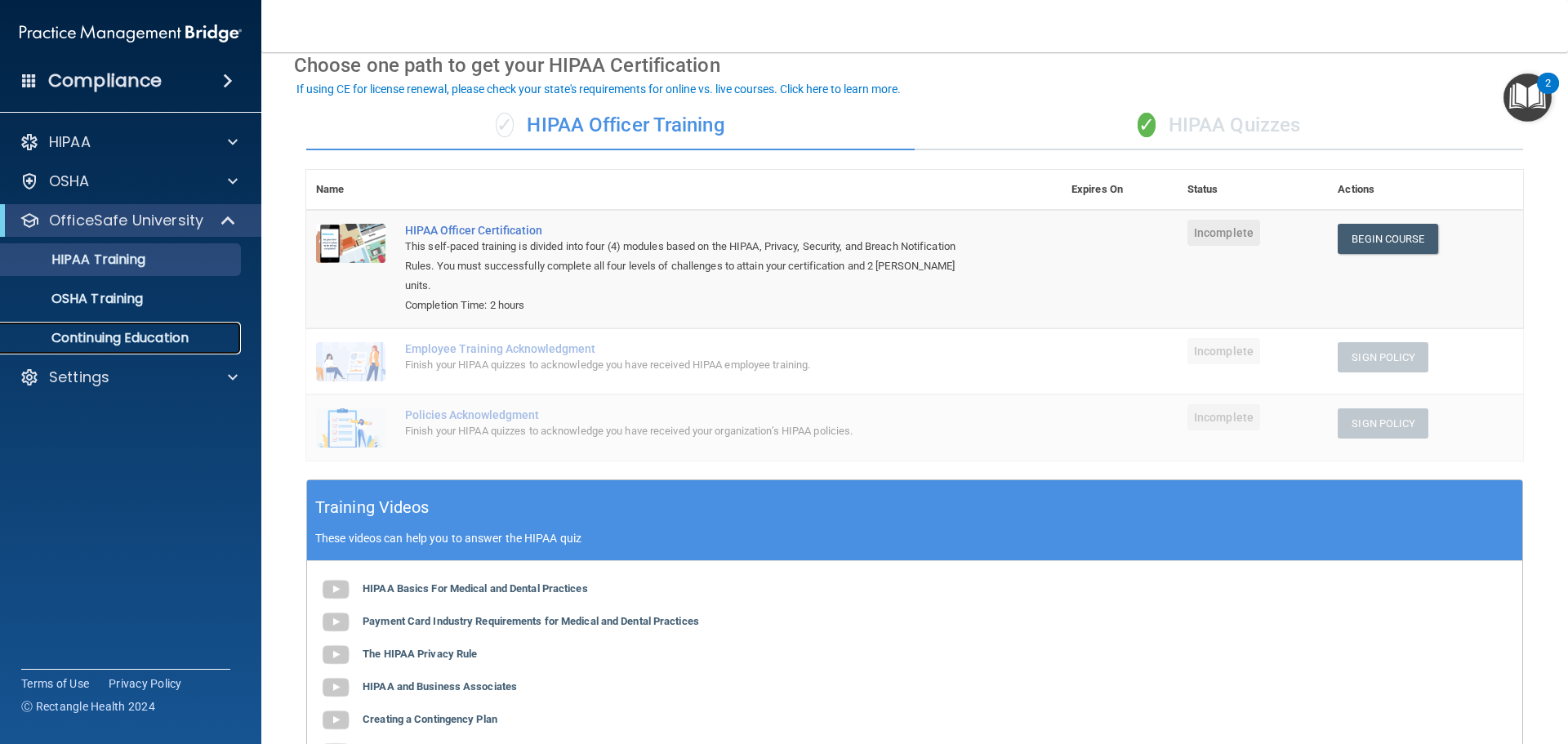
click at [159, 339] on p "Continuing Education" at bounding box center [122, 338] width 223 height 16
